Goal: Task Accomplishment & Management: Use online tool/utility

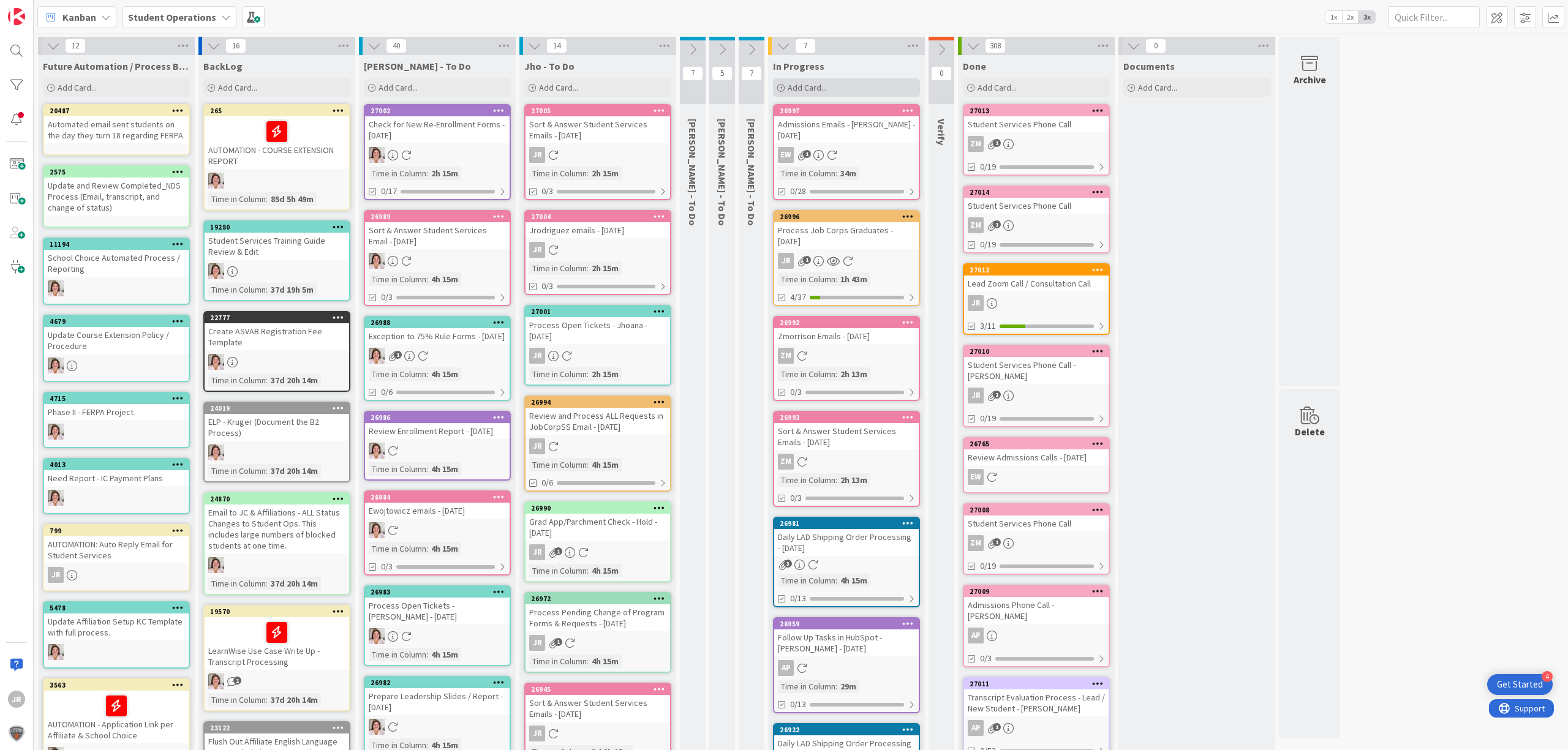
click at [860, 83] on div "Add Card..." at bounding box center [846, 87] width 147 height 18
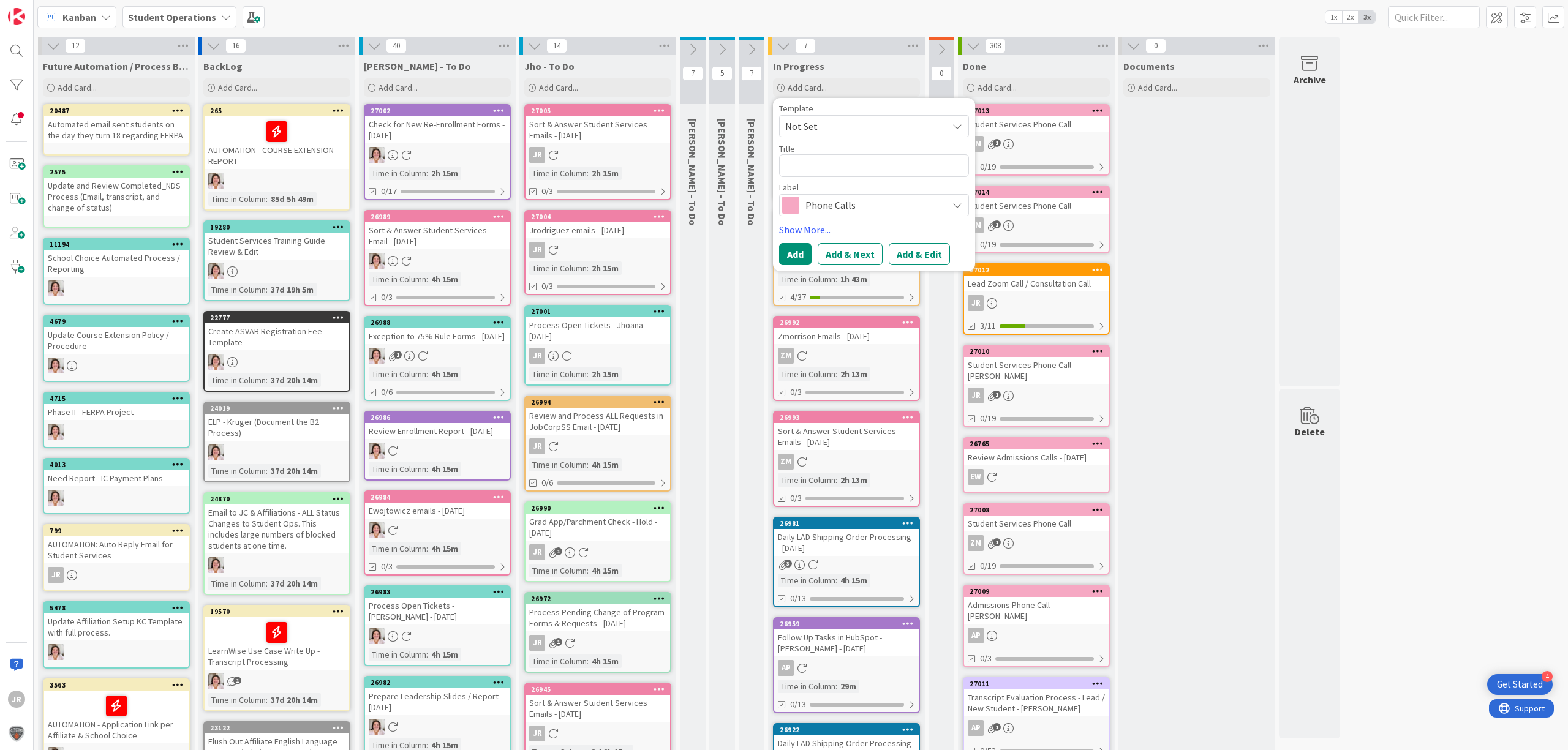
click at [880, 121] on span "Not Set" at bounding box center [861, 126] width 153 height 16
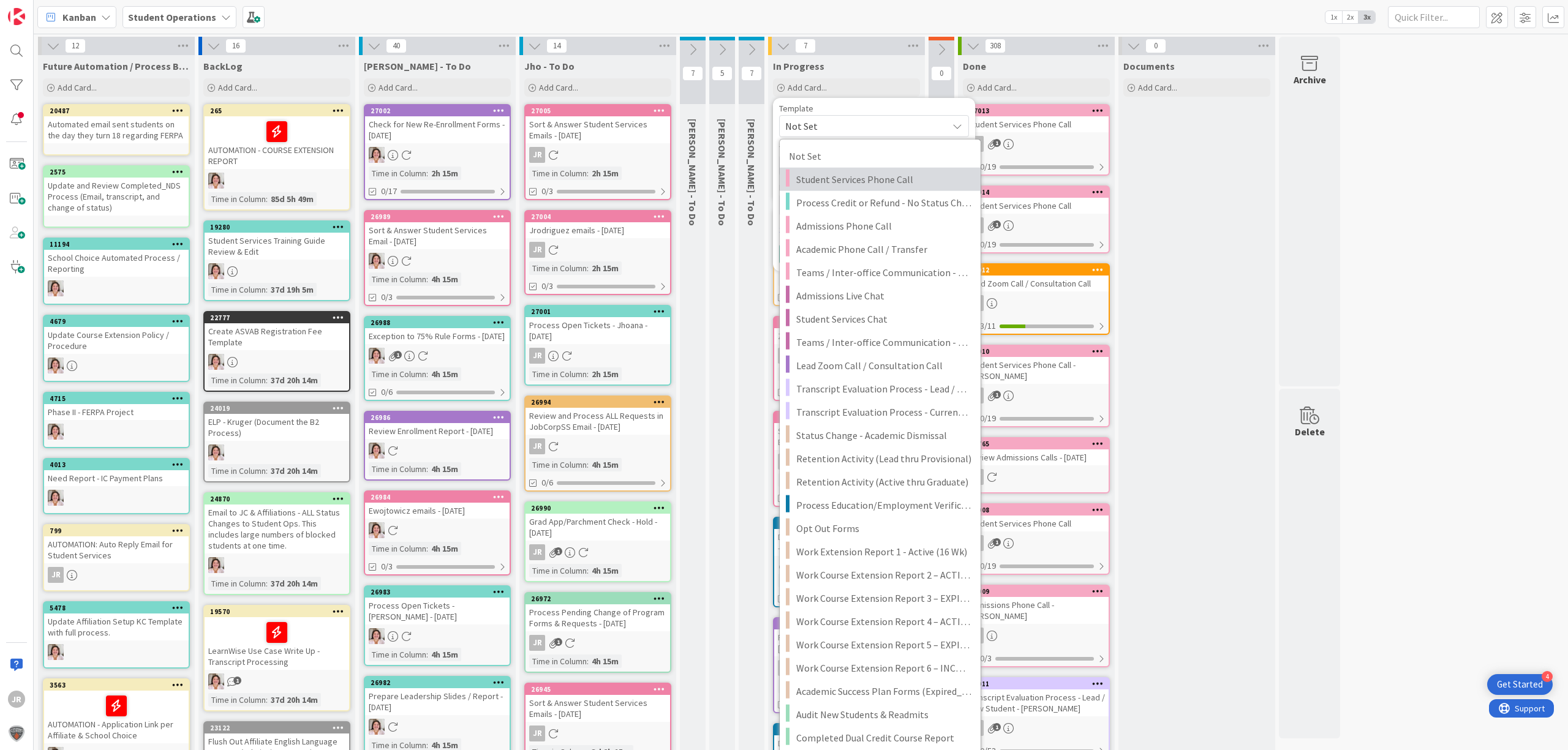
click at [890, 179] on span "Student Services Phone Call" at bounding box center [883, 179] width 175 height 16
type textarea "x"
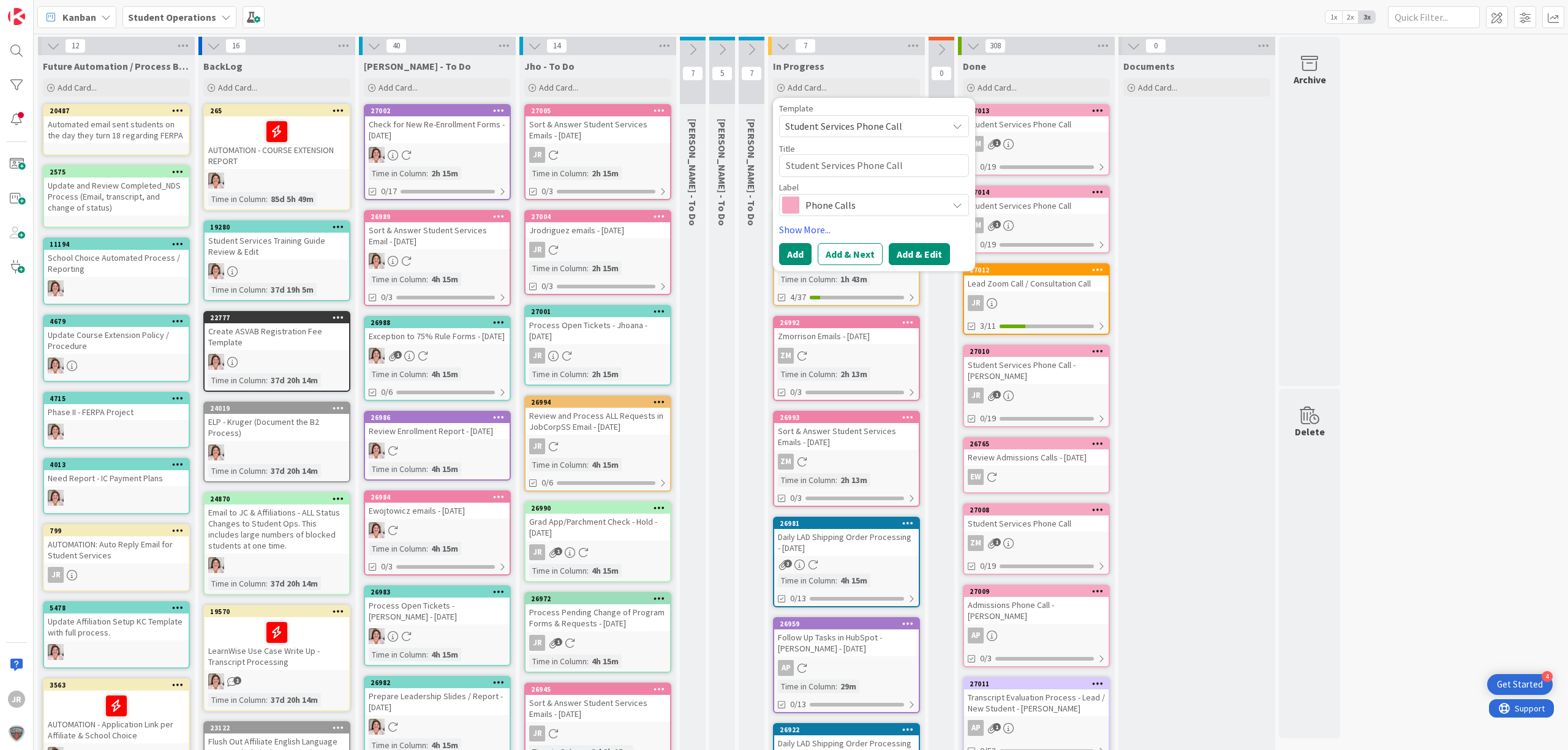
click at [917, 255] on button "Add & Edit" at bounding box center [919, 254] width 61 height 22
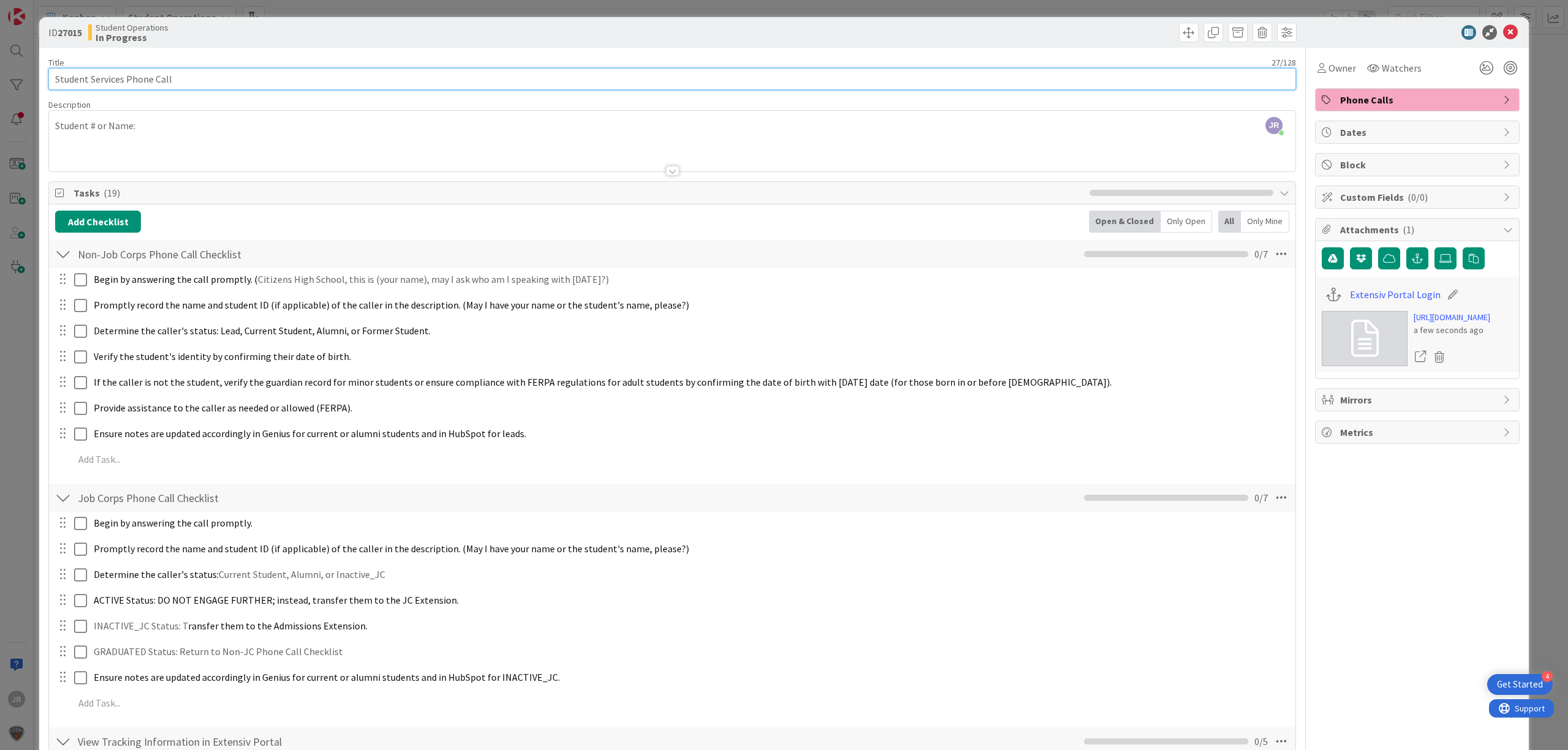
drag, startPoint x: 125, startPoint y: 81, endPoint x: 43, endPoint y: 84, distance: 82.1
click at [43, 84] on div "ID 27015 Student Operations In Progress Title 27 / 128 Student Services Phone C…" at bounding box center [784, 535] width 1490 height 1036
type input "Admissions Phone Call"
click at [174, 132] on div "JR [PERSON_NAME] joined 2 m ago Student # or Name:" at bounding box center [672, 141] width 1246 height 61
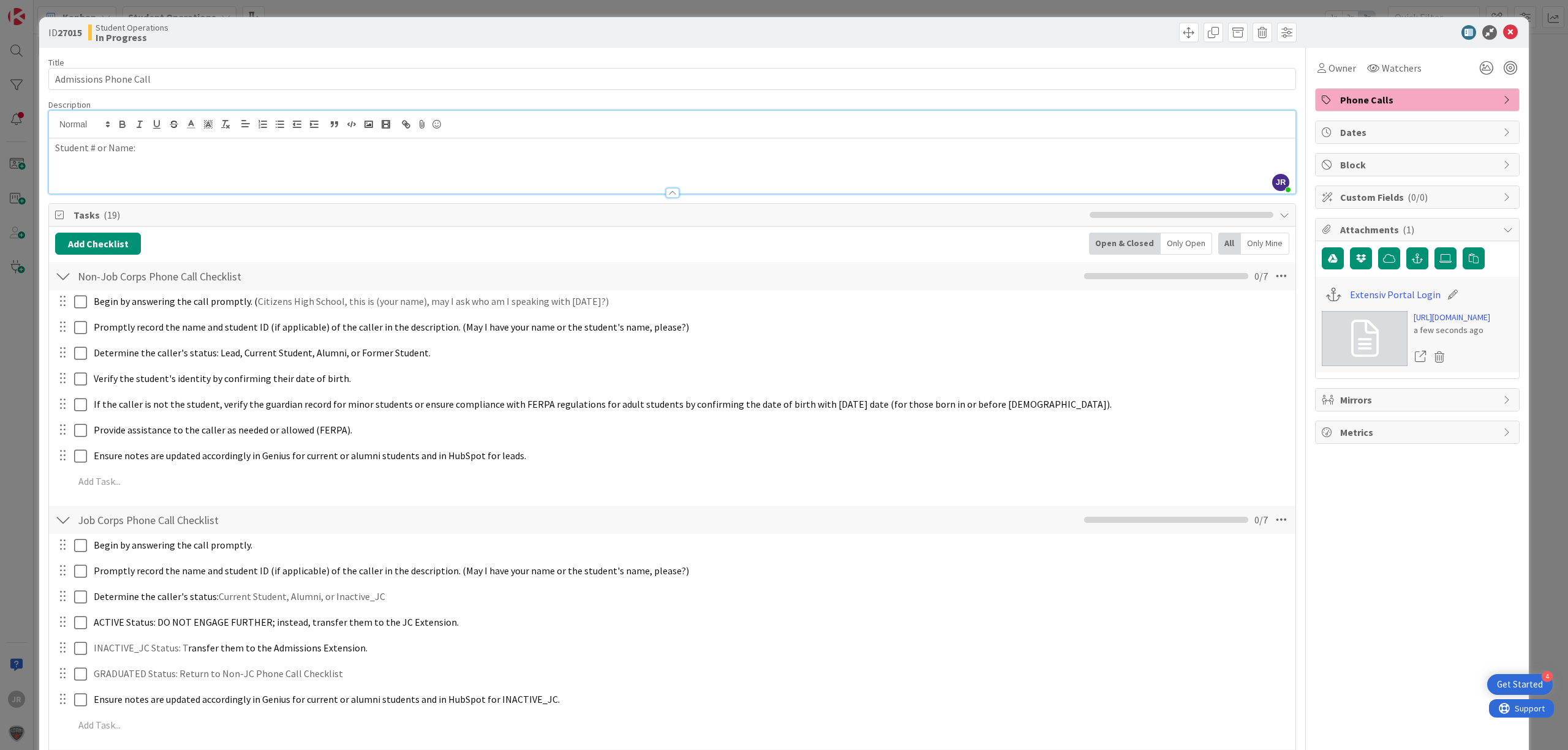
click at [182, 159] on div "Student # or Name:" at bounding box center [672, 165] width 1246 height 55
drag, startPoint x: 261, startPoint y: 157, endPoint x: 138, endPoint y: 150, distance: 123.2
click at [138, 150] on div "Student # or Name: [PERSON_NAME]" at bounding box center [672, 165] width 1246 height 55
copy p "[PERSON_NAME]"
click at [211, 81] on input "Admissions Phone Call" at bounding box center [672, 79] width 1248 height 22
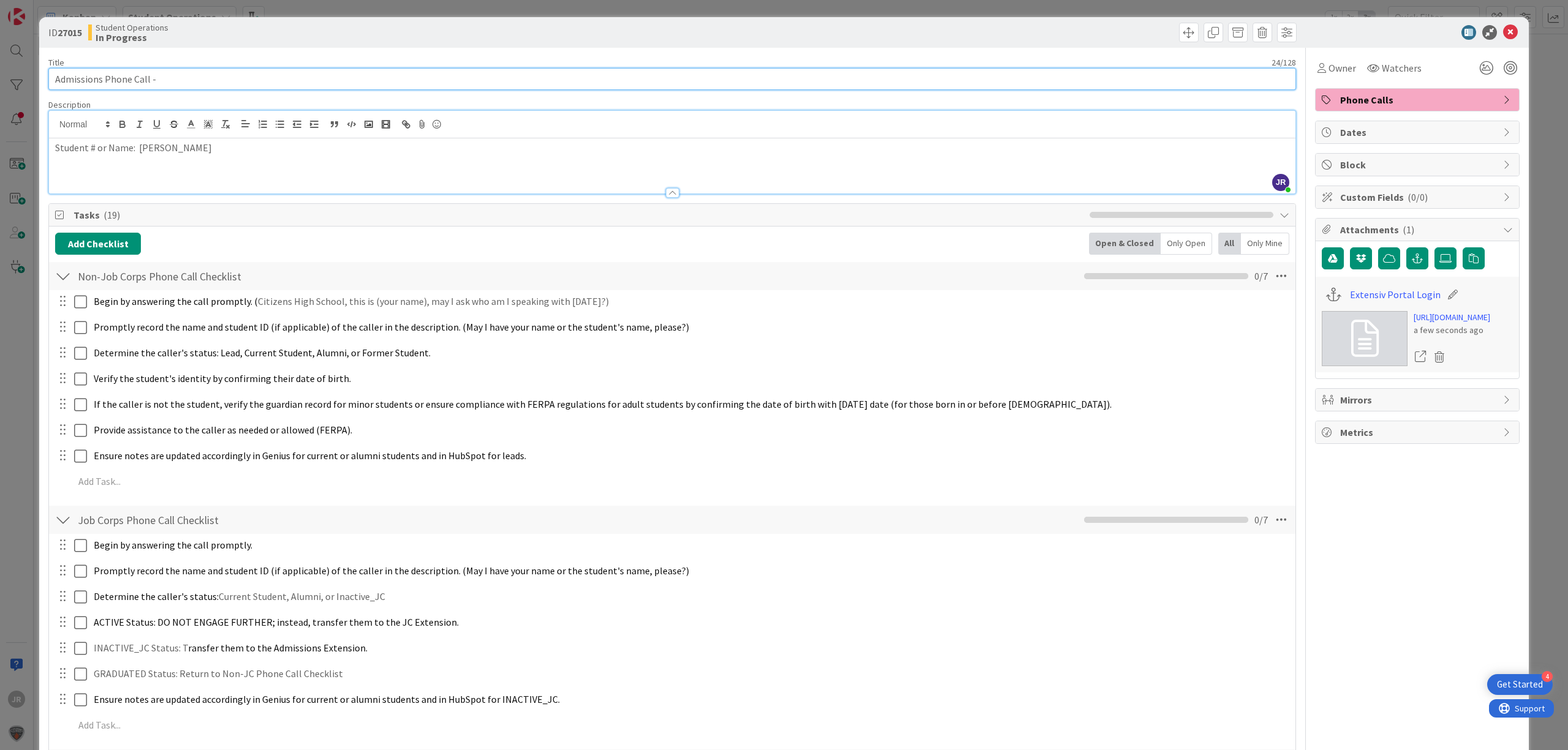
paste input "[PERSON_NAME]"
type input "Admissions Phone Call - [PERSON_NAME]"
drag, startPoint x: 242, startPoint y: 156, endPoint x: 136, endPoint y: 167, distance: 106.6
click at [136, 167] on div "Student # or Name: [PERSON_NAME]" at bounding box center [672, 165] width 1246 height 55
